Goal: Task Accomplishment & Management: Use online tool/utility

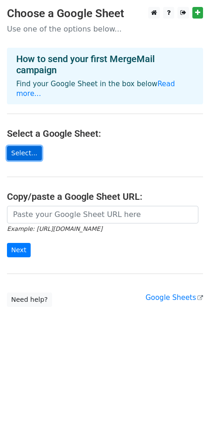
click at [21, 146] on link "Select..." at bounding box center [24, 153] width 35 height 14
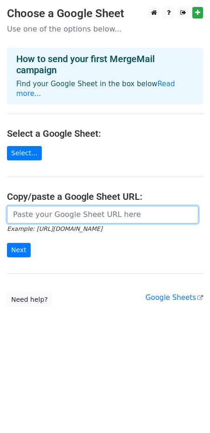
click at [35, 207] on input "url" at bounding box center [102, 215] width 191 height 18
paste input "https://docs.google.com/spreadsheets/d/1HrheeGfxTFV-0OeGmP-LfsvI-IiKxoiZyAe9qh5…"
type input "https://docs.google.com/spreadsheets/d/1HrheeGfxTFV-0OeGmP-LfsvI-IiKxoiZyAe9qh5…"
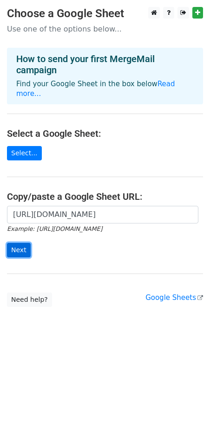
scroll to position [0, 0]
click at [20, 243] on input "Next" at bounding box center [19, 250] width 24 height 14
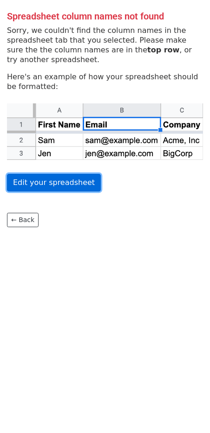
click at [53, 186] on link "Edit your spreadsheet" at bounding box center [54, 183] width 94 height 18
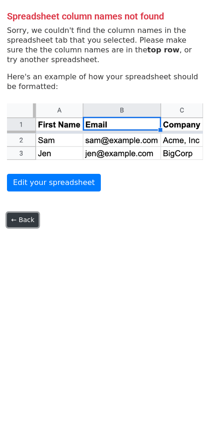
click at [26, 222] on link "← Back" at bounding box center [23, 220] width 32 height 14
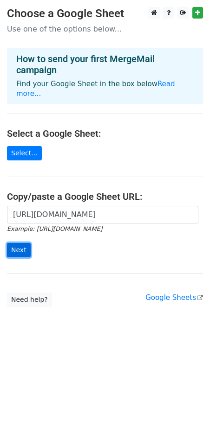
click at [10, 243] on input "Next" at bounding box center [19, 250] width 24 height 14
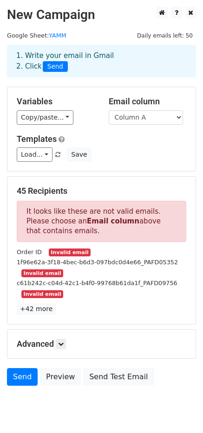
click at [102, 150] on div "Load... No templates saved Save" at bounding box center [101, 155] width 183 height 14
click at [127, 120] on select "Column A Column B Column C" at bounding box center [146, 117] width 74 height 14
click at [109, 110] on select "Column A Column B Column C" at bounding box center [146, 117] width 74 height 14
click at [130, 118] on select "Column A Column B Column C" at bounding box center [146, 117] width 74 height 14
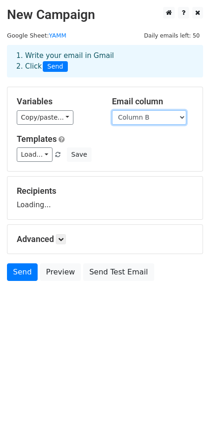
select select "Column A"
click at [112, 110] on select "Column A Column B Column C" at bounding box center [149, 117] width 74 height 14
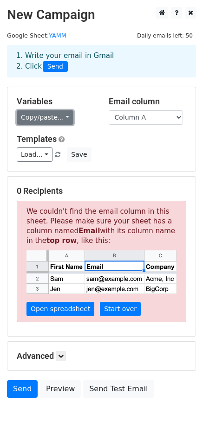
click at [55, 116] on link "Copy/paste..." at bounding box center [45, 117] width 57 height 14
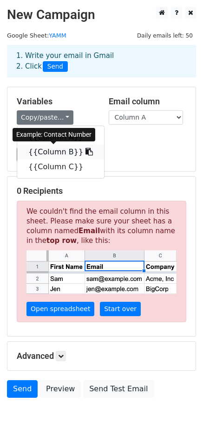
click at [57, 156] on link "{{Column B}}" at bounding box center [60, 152] width 87 height 15
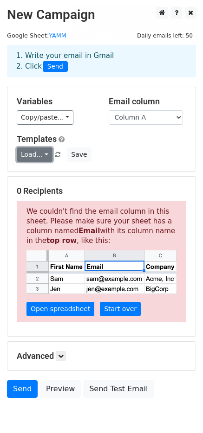
click at [42, 153] on link "Load..." at bounding box center [35, 155] width 36 height 14
click at [66, 174] on h6 "No templates saved" at bounding box center [60, 175] width 87 height 15
click at [118, 148] on div "Load... No templates saved Save" at bounding box center [101, 155] width 183 height 14
click at [118, 168] on div "Variables Copy/paste... {{Column A}} {{Column B}} {{Column C}} Email column Col…" at bounding box center [101, 129] width 188 height 84
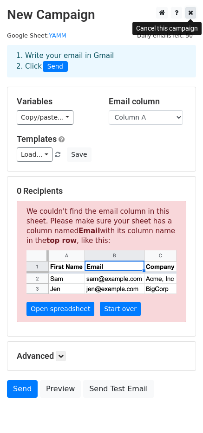
click at [188, 13] on icon at bounding box center [190, 12] width 5 height 6
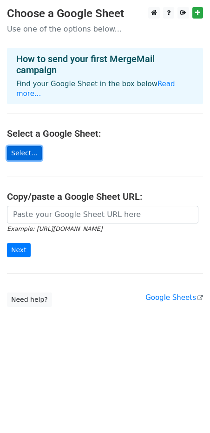
click at [23, 146] on link "Select..." at bounding box center [24, 153] width 35 height 14
click at [47, 225] on icon "Example: https://docs.google.com/spreadsheets/d/abc/edit" at bounding box center [54, 229] width 95 height 8
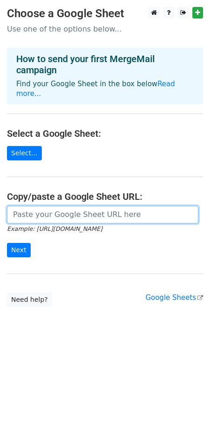
click at [33, 206] on input "url" at bounding box center [102, 215] width 191 height 18
paste input "267b3885-5d5e-4f76-a172-a66c399c5e87_PAFSP02528"
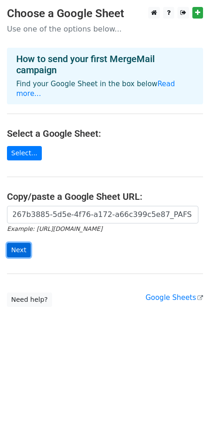
scroll to position [0, 1]
click at [18, 243] on input "Next" at bounding box center [19, 250] width 24 height 14
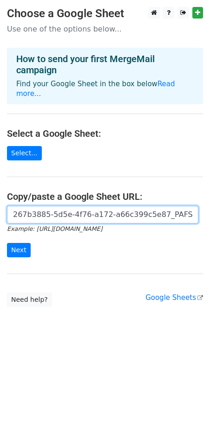
paste input "https://docs.google.com/spreadsheets/d/1HrheeGfxTFV-0OeGmP-LfsvI-IiKxoiZyAe9qh5…"
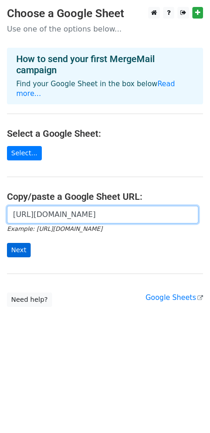
type input "https://docs.google.com/spreadsheets/d/1HrheeGfxTFV-0OeGmP-LfsvI-IiKxoiZyAe9qh5…"
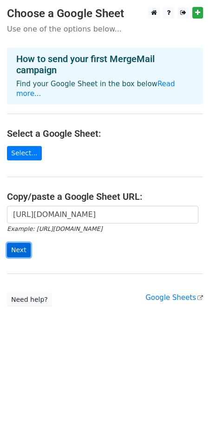
scroll to position [0, 0]
click at [20, 243] on input "Next" at bounding box center [19, 250] width 24 height 14
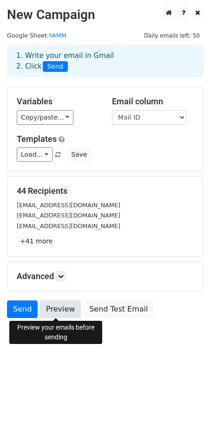
click at [58, 310] on link "Preview" at bounding box center [60, 310] width 41 height 18
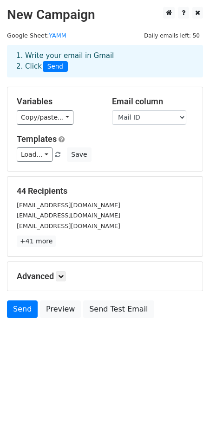
click at [111, 344] on body "New Campaign Daily emails left: 50 Google Sheet: YAMM 1. Write your email in Gm…" at bounding box center [105, 183] width 210 height 353
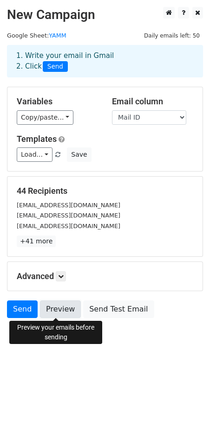
click at [60, 312] on link "Preview" at bounding box center [60, 310] width 41 height 18
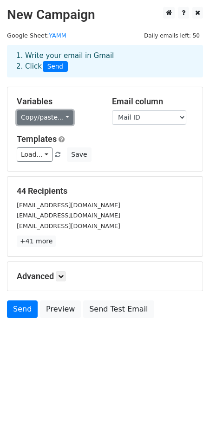
click at [50, 120] on link "Copy/paste..." at bounding box center [45, 117] width 57 height 14
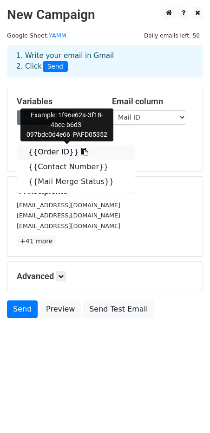
click at [81, 154] on icon at bounding box center [84, 151] width 7 height 7
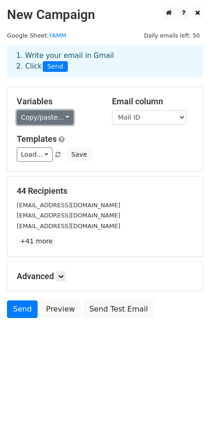
click at [50, 117] on link "Copy/paste..." at bounding box center [45, 117] width 57 height 14
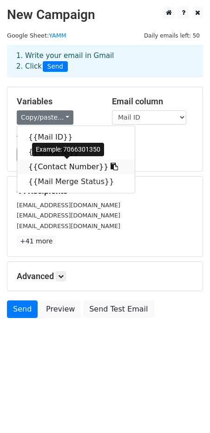
click at [56, 166] on link "{{Contact Number}}" at bounding box center [75, 167] width 117 height 15
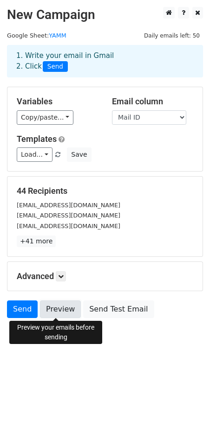
click at [53, 309] on link "Preview" at bounding box center [60, 310] width 41 height 18
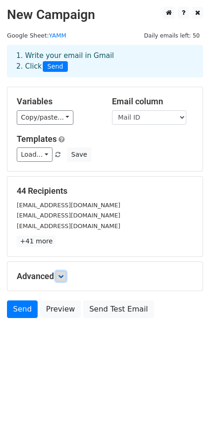
click at [63, 276] on icon at bounding box center [61, 277] width 6 height 6
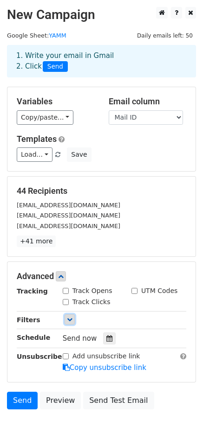
click at [68, 321] on icon at bounding box center [70, 320] width 6 height 6
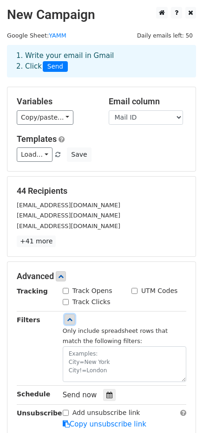
click at [68, 321] on icon at bounding box center [70, 320] width 6 height 6
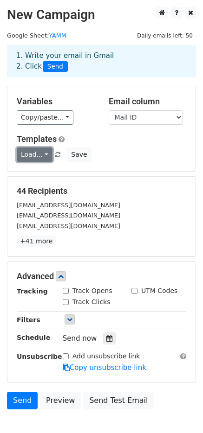
click at [43, 153] on link "Load..." at bounding box center [35, 155] width 36 height 14
click at [158, 151] on div "Load... No templates saved Save" at bounding box center [101, 155] width 183 height 14
click at [122, 151] on div "Load... No templates saved Save" at bounding box center [101, 155] width 183 height 14
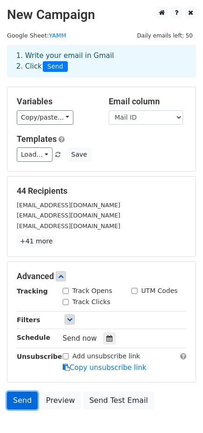
click at [19, 396] on link "Send" at bounding box center [22, 401] width 31 height 18
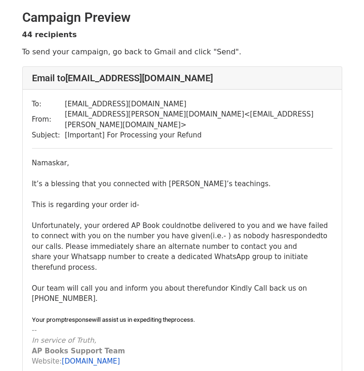
click at [135, 199] on div "This is regarding your order id-" at bounding box center [182, 204] width 301 height 11
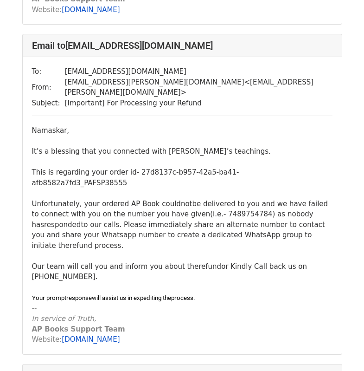
scroll to position [12444, 0]
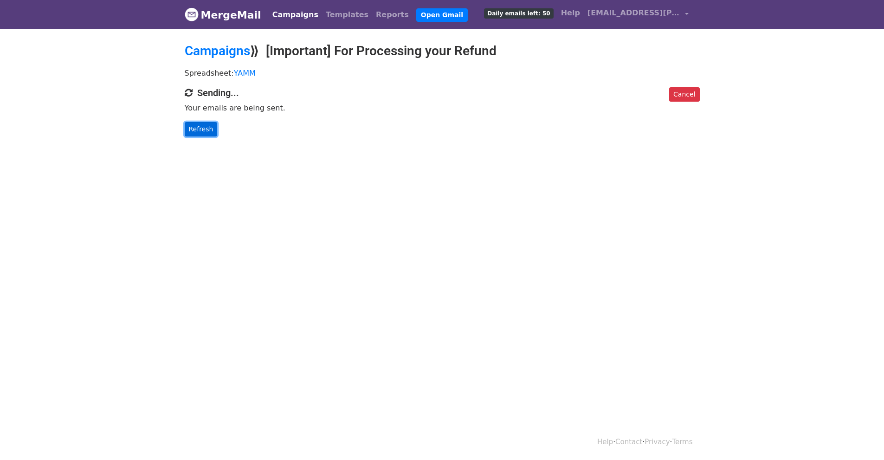
click at [210, 130] on link "Refresh" at bounding box center [201, 129] width 33 height 14
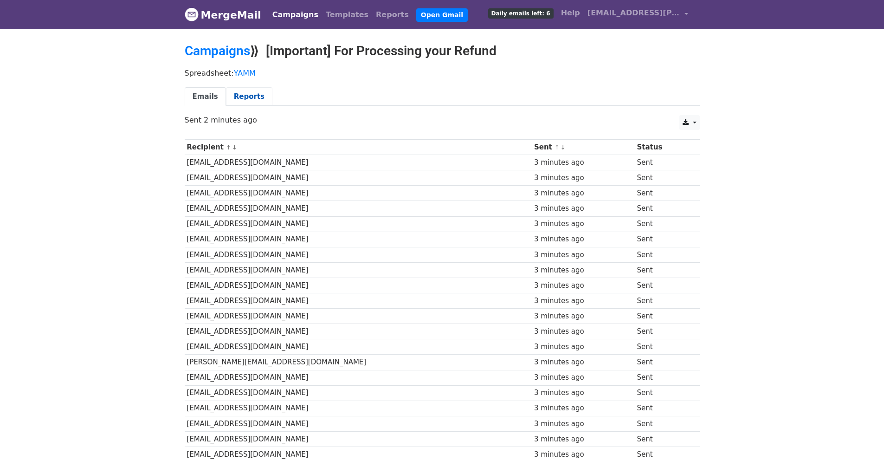
click at [233, 99] on link "Reports" at bounding box center [249, 96] width 46 height 19
